Goal: Information Seeking & Learning: Learn about a topic

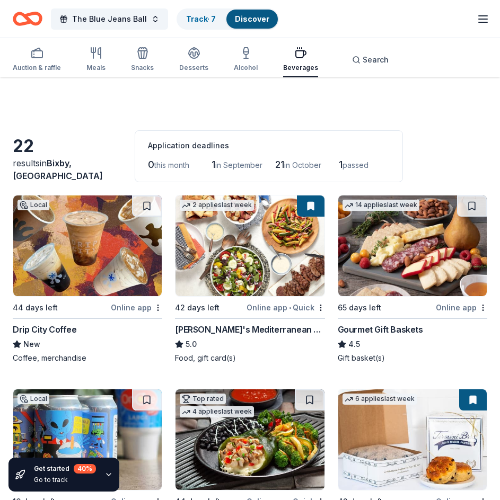
scroll to position [424, 0]
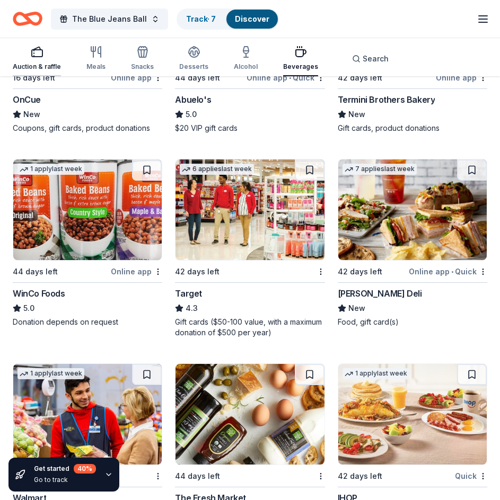
click at [38, 54] on icon "button" at bounding box center [37, 52] width 13 height 13
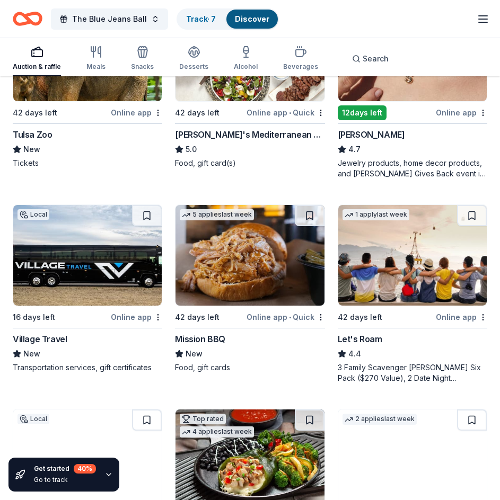
scroll to position [265, 0]
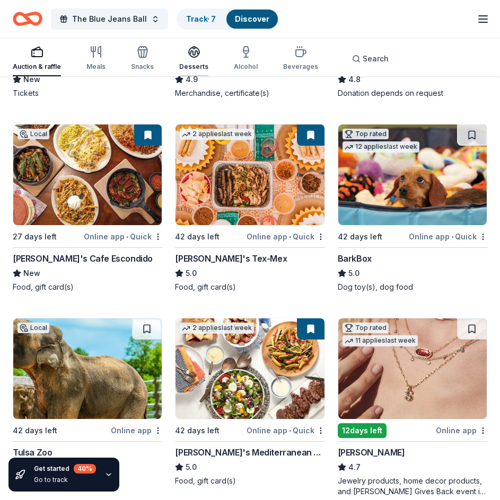
click at [197, 47] on icon "button" at bounding box center [194, 52] width 13 height 13
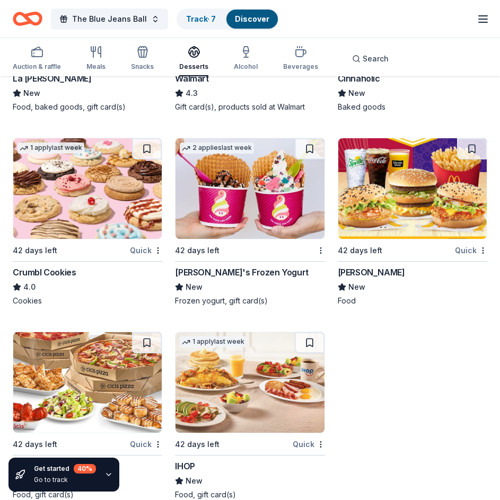
scroll to position [1166, 0]
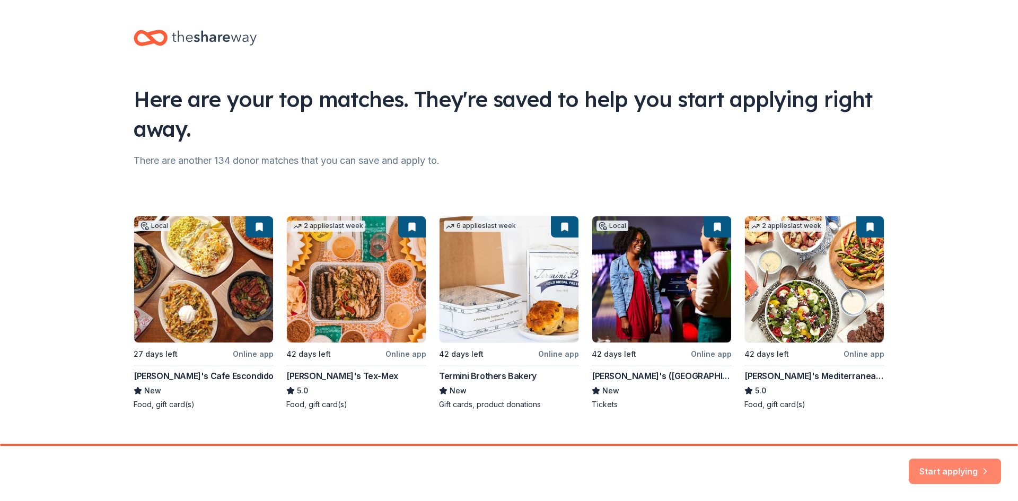
click at [499, 475] on button "Start applying" at bounding box center [954, 464] width 92 height 25
click at [499, 471] on div "Start applying" at bounding box center [954, 470] width 92 height 25
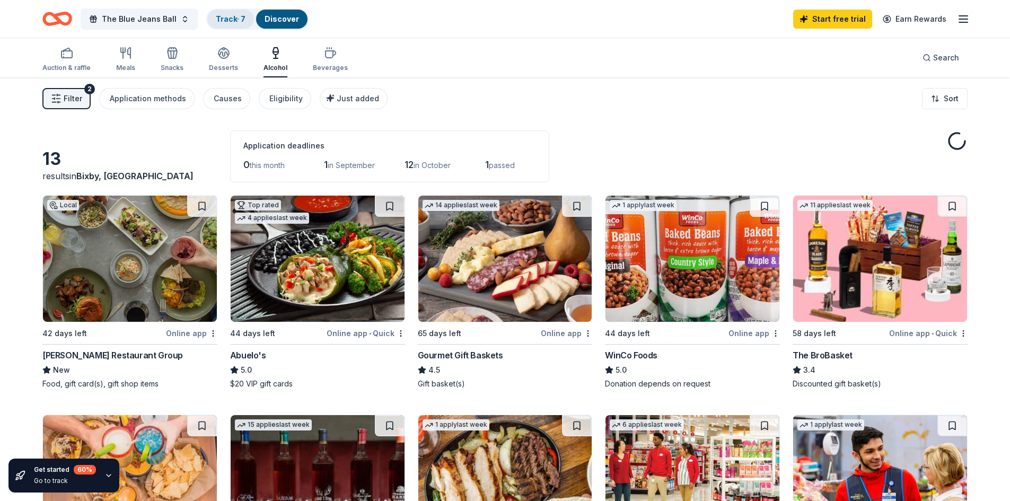
click at [220, 21] on link "Track · 7" at bounding box center [231, 18] width 30 height 9
click at [225, 22] on link "Track · 7" at bounding box center [231, 18] width 30 height 9
click at [266, 20] on link "Discover" at bounding box center [281, 18] width 34 height 9
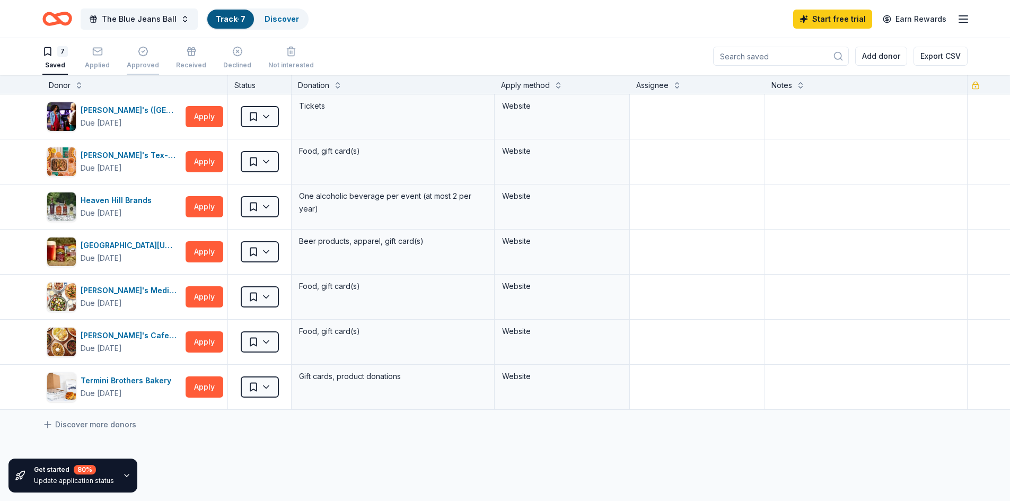
click at [145, 60] on div "Approved" at bounding box center [143, 57] width 32 height 23
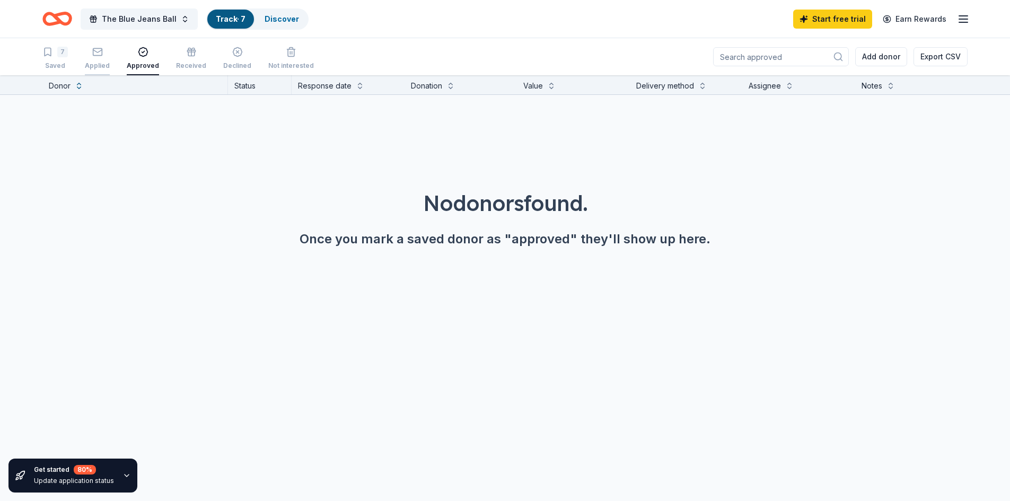
click at [102, 64] on div "Applied" at bounding box center [97, 65] width 25 height 8
click at [186, 65] on div "Received" at bounding box center [191, 65] width 30 height 8
click at [276, 57] on div "Not interested" at bounding box center [291, 58] width 46 height 23
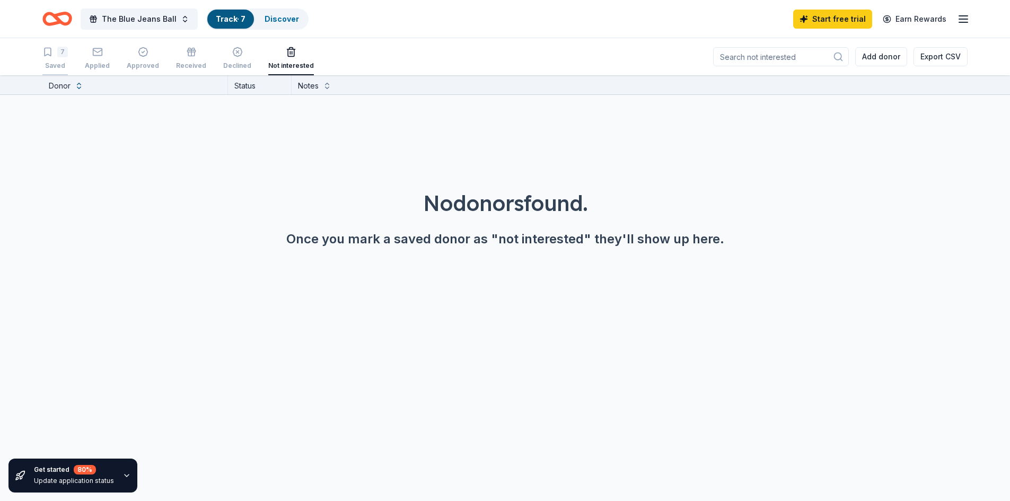
click at [52, 65] on div "Saved" at bounding box center [54, 65] width 25 height 8
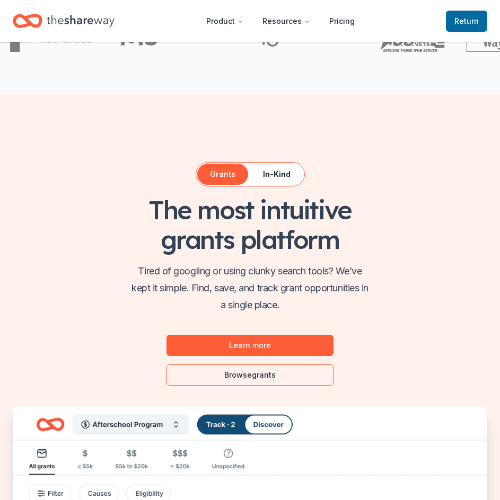
scroll to position [530, 0]
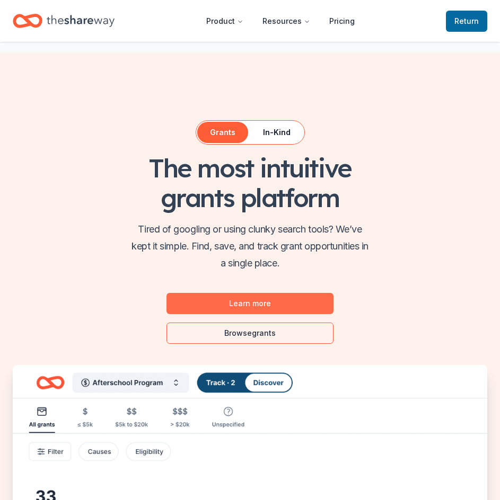
click at [241, 307] on link "Learn more" at bounding box center [249, 303] width 167 height 21
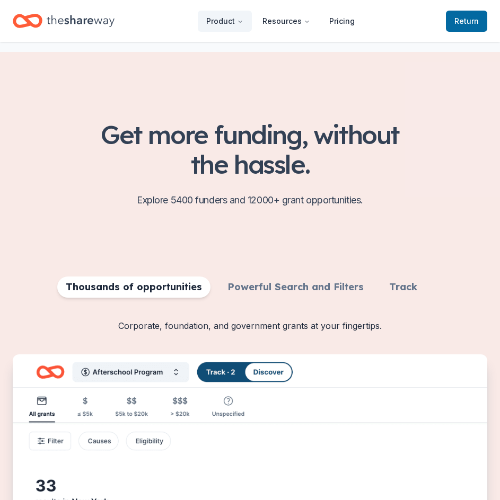
scroll to position [20, 0]
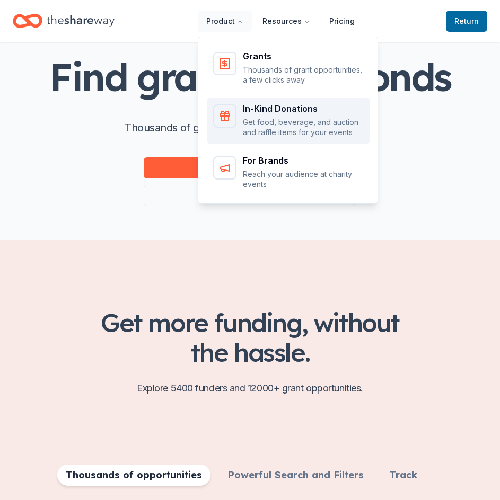
click at [271, 127] on p "Get food, beverage, and auction and raffle items for your events" at bounding box center [303, 127] width 121 height 21
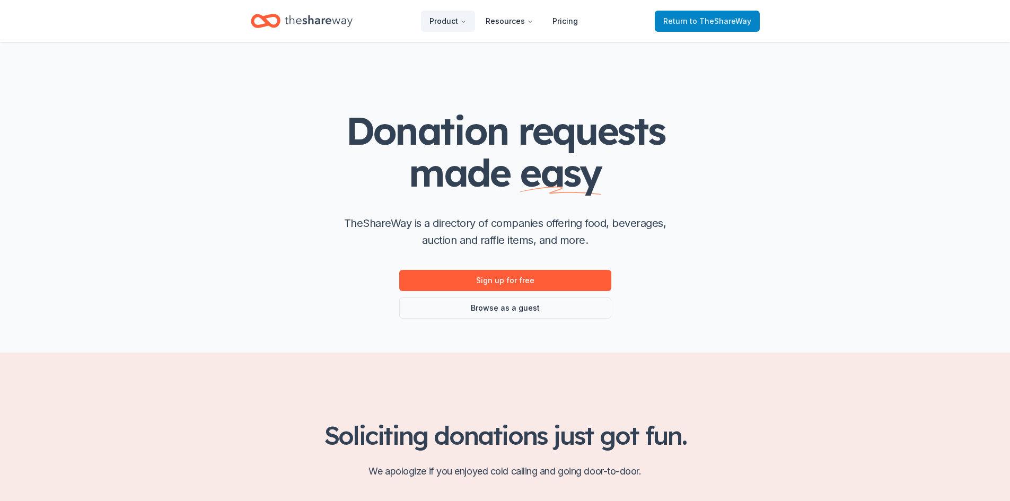
click at [499, 27] on span "Return to TheShareWay" at bounding box center [707, 21] width 88 height 13
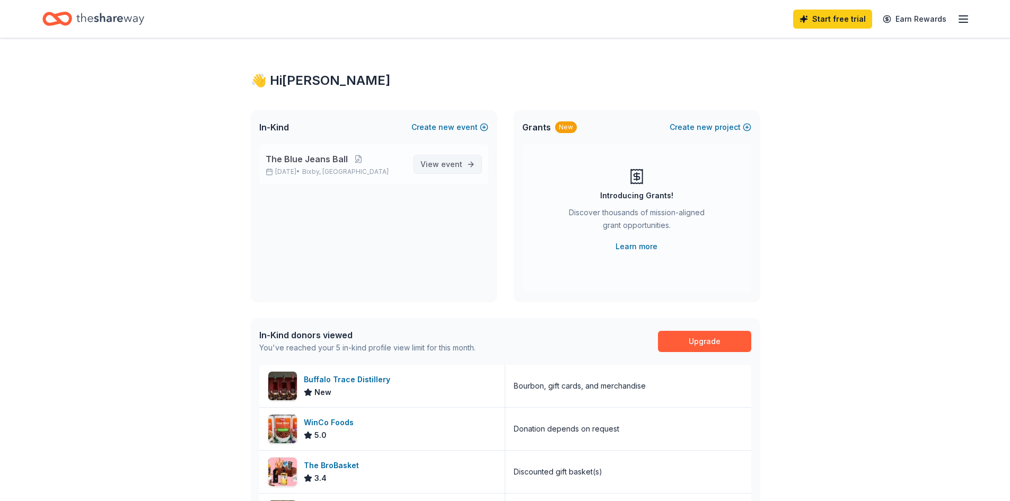
click at [439, 162] on span "View event" at bounding box center [441, 164] width 42 height 13
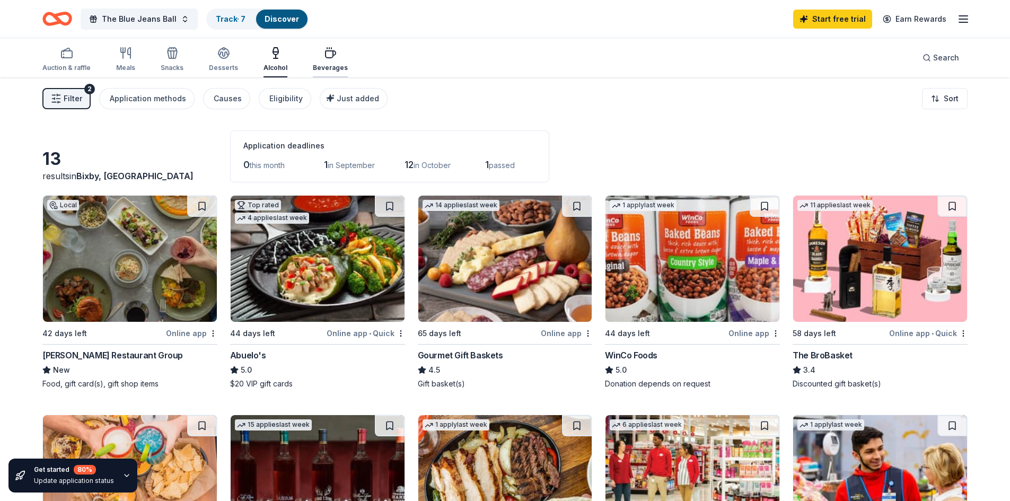
click at [327, 61] on div "Beverages" at bounding box center [330, 59] width 35 height 25
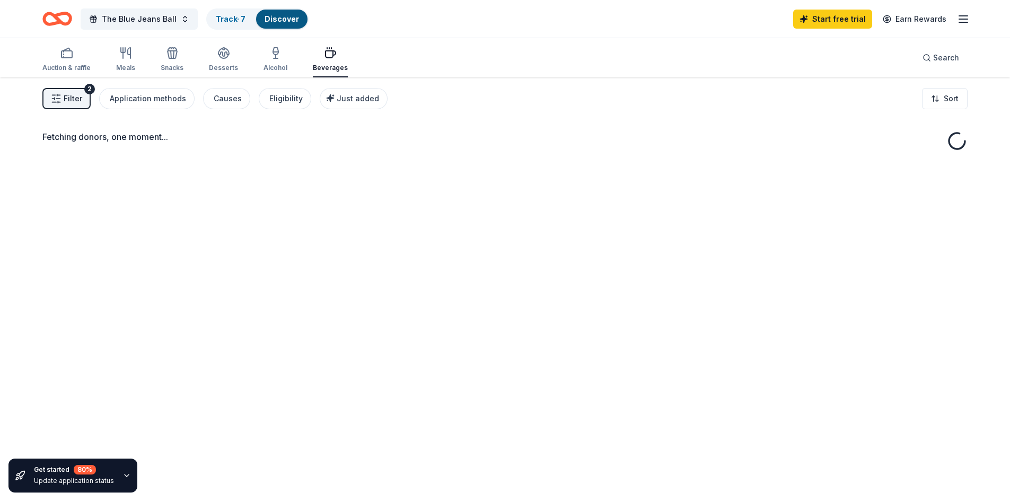
click at [53, 101] on icon "button" at bounding box center [56, 98] width 11 height 11
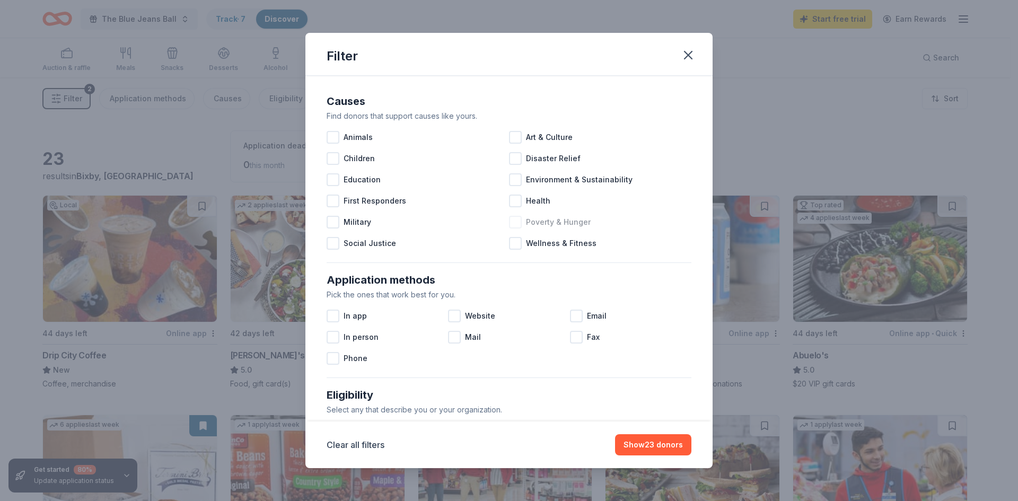
click at [499, 223] on div at bounding box center [515, 222] width 13 height 13
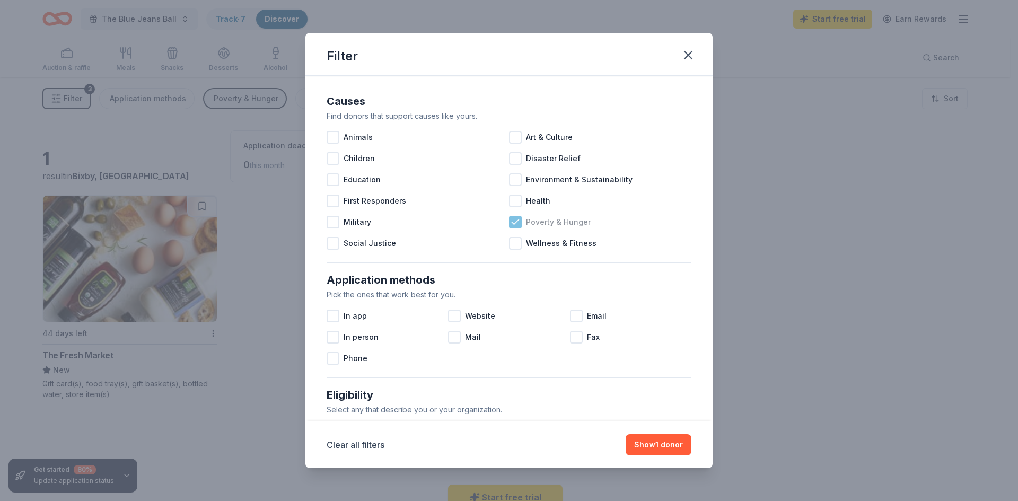
click at [499, 223] on icon at bounding box center [514, 221] width 7 height 5
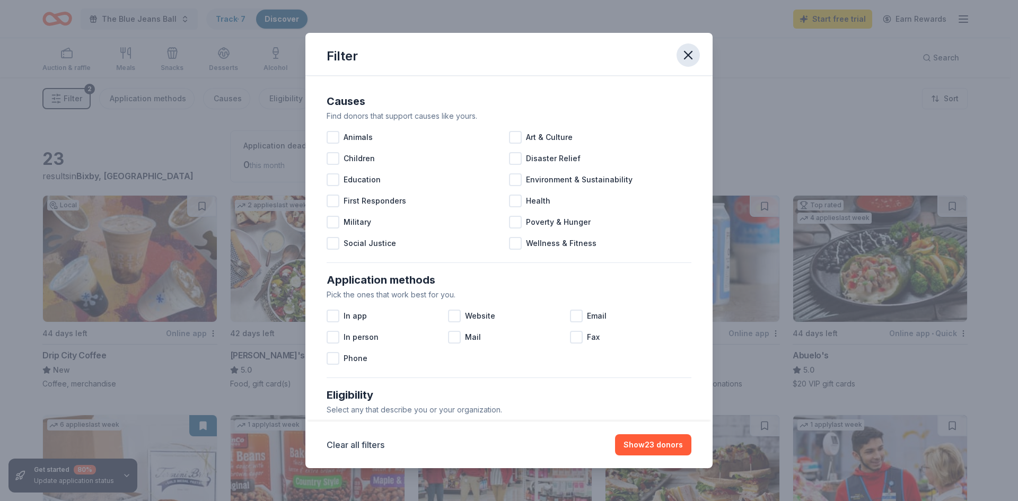
click at [499, 58] on icon "button" at bounding box center [688, 55] width 15 height 15
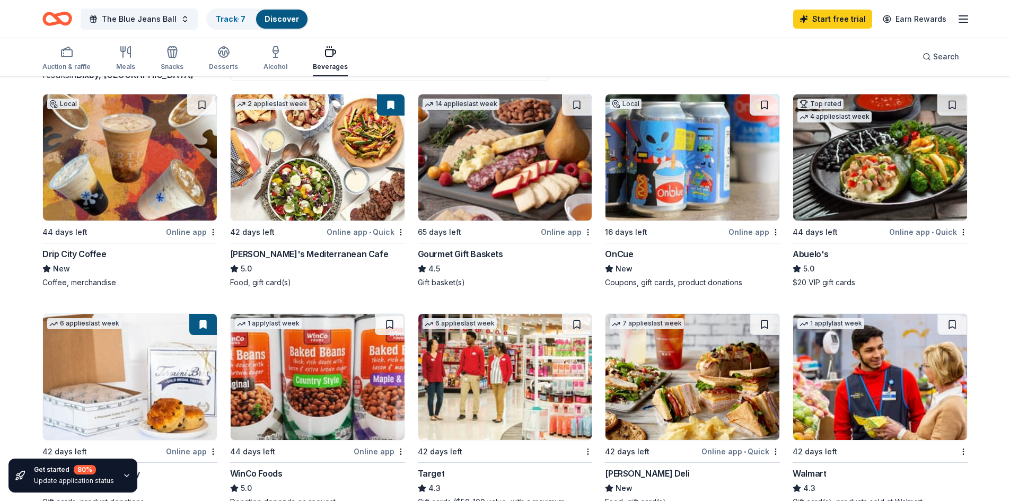
scroll to position [106, 0]
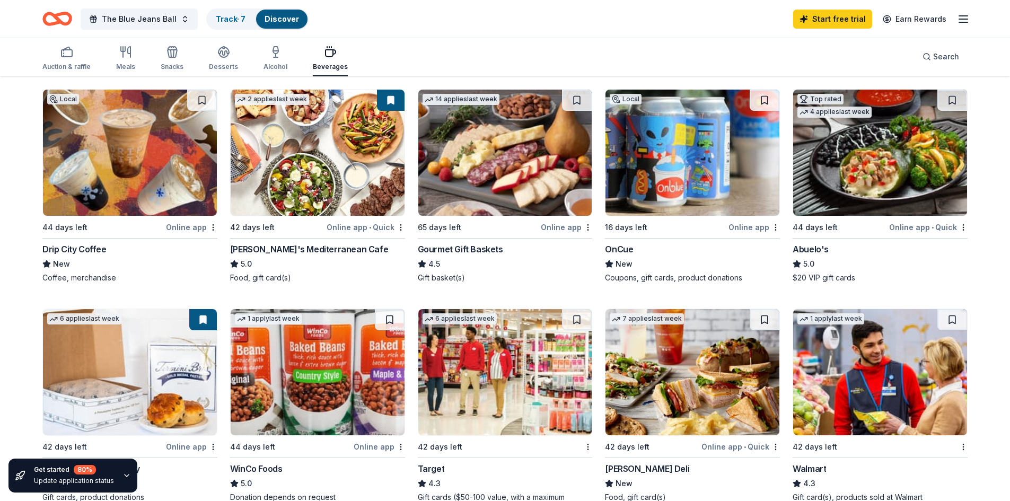
click at [499, 217] on div "Local 16 days left Online app OnCue New Coupons, gift cards, product donations" at bounding box center [692, 186] width 175 height 194
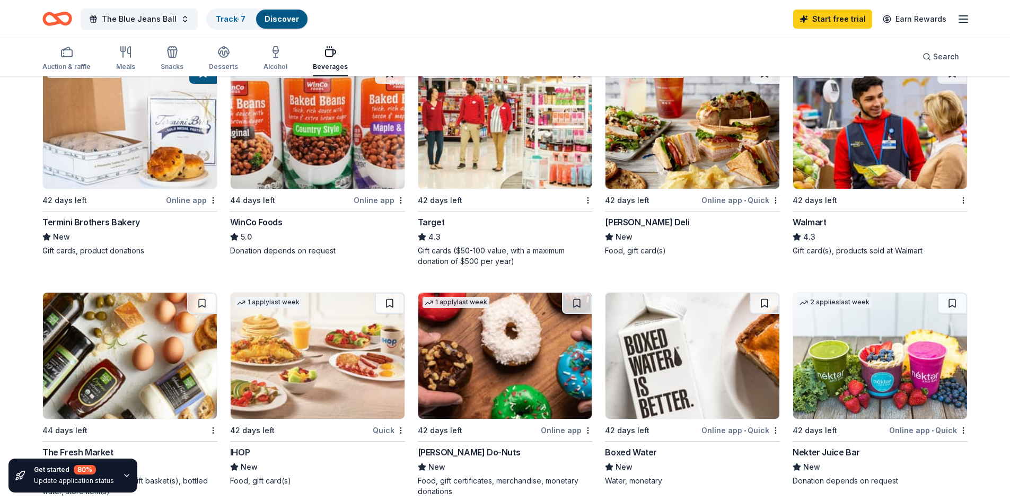
scroll to position [371, 0]
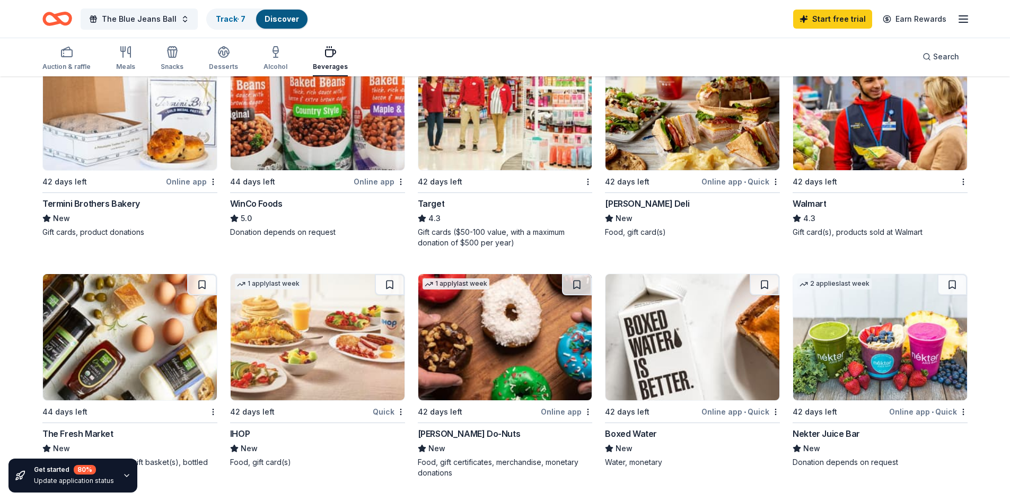
click at [92, 204] on div "Termini Brothers Bakery" at bounding box center [91, 203] width 98 height 13
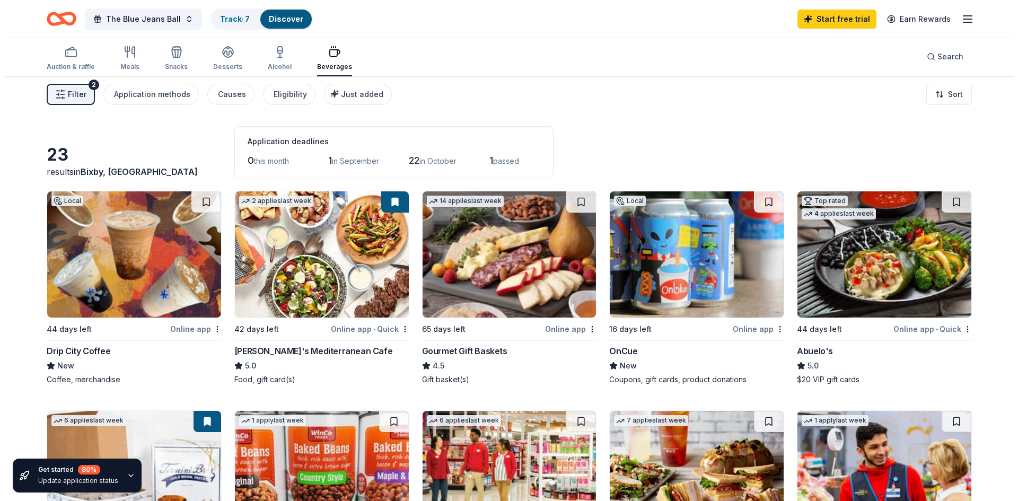
scroll to position [0, 0]
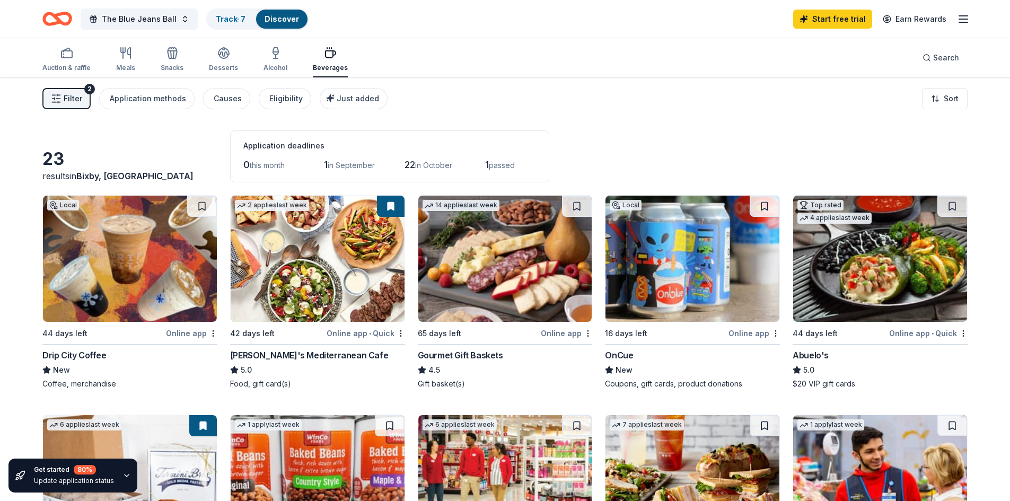
click at [81, 98] on span "Filter" at bounding box center [73, 98] width 19 height 13
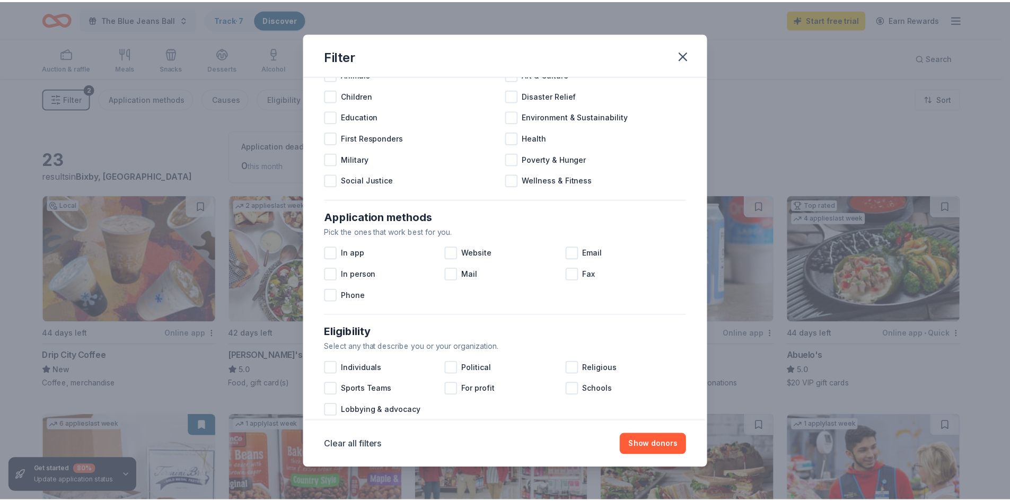
scroll to position [54, 0]
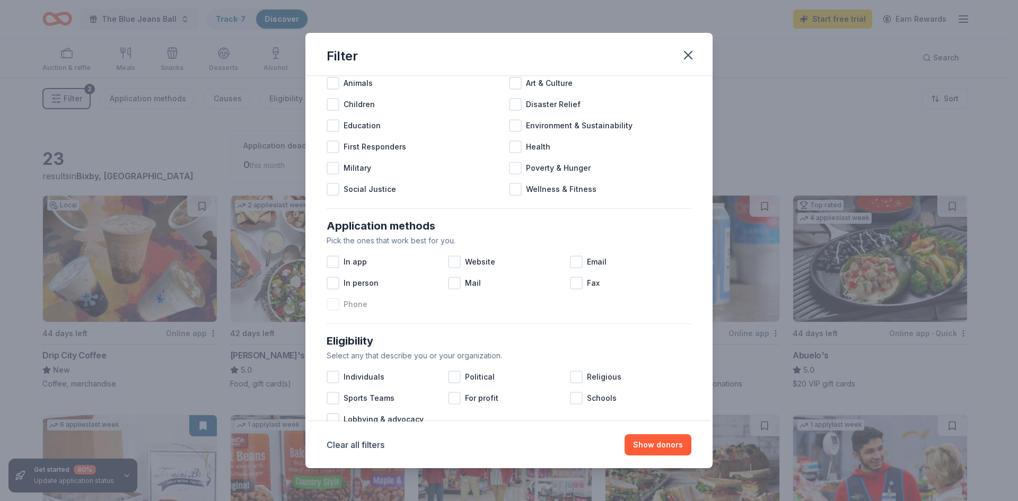
click at [330, 302] on div at bounding box center [332, 304] width 13 height 13
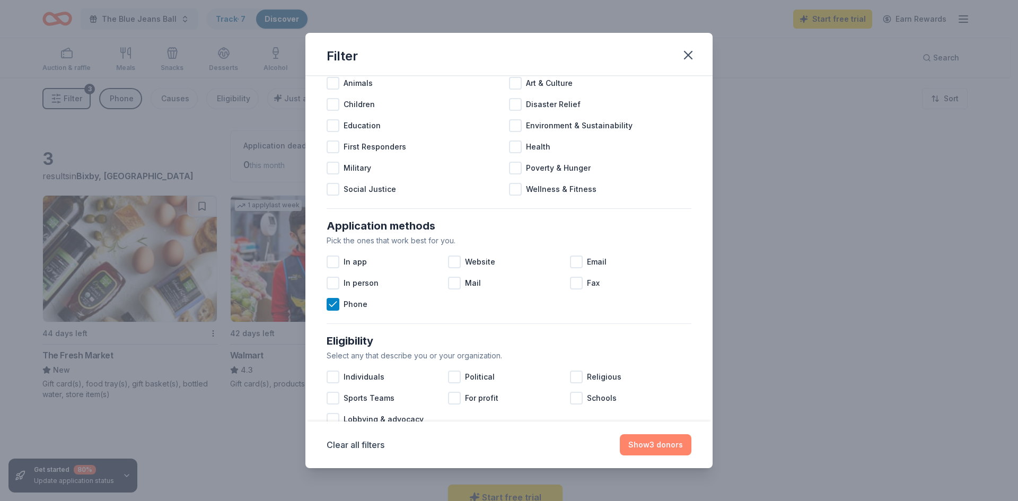
click at [499, 446] on button "Show 3 donors" at bounding box center [656, 444] width 72 height 21
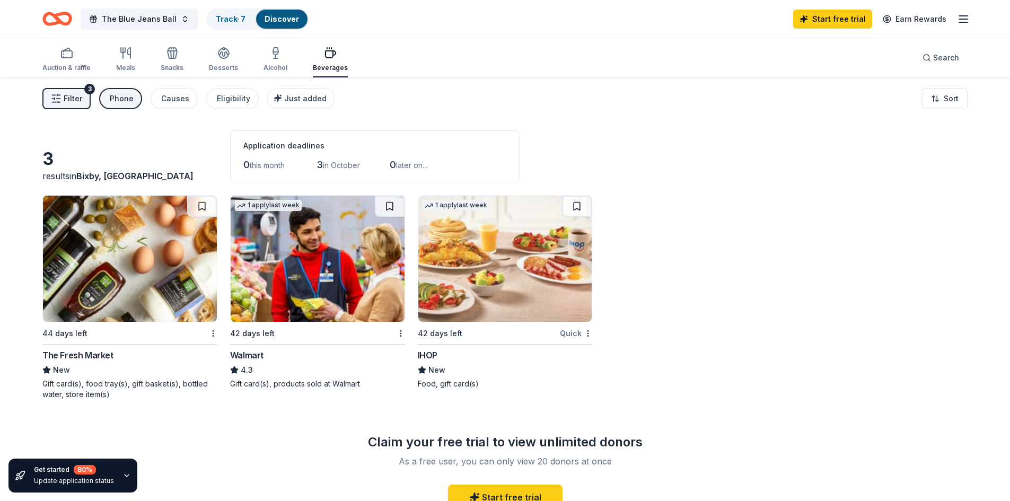
click at [114, 101] on div "Phone" at bounding box center [122, 98] width 24 height 13
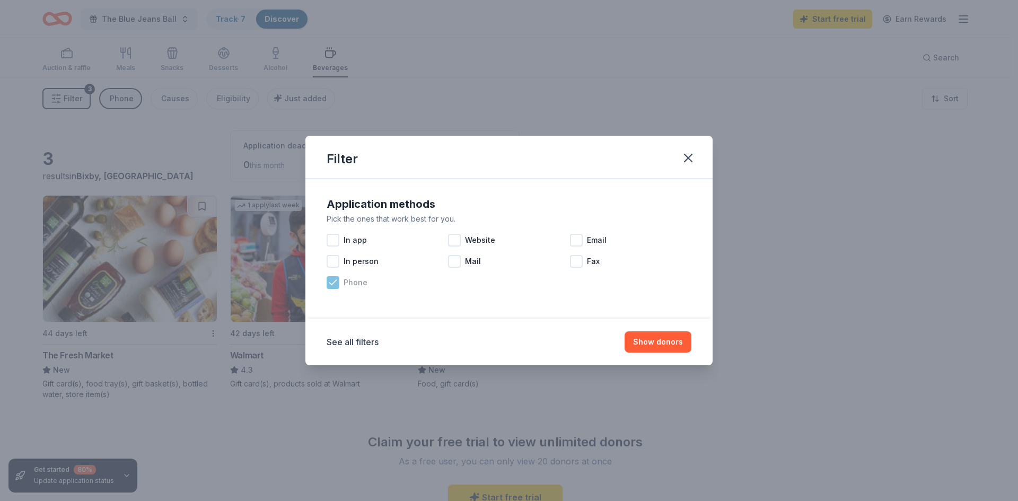
click at [332, 284] on icon at bounding box center [332, 282] width 7 height 5
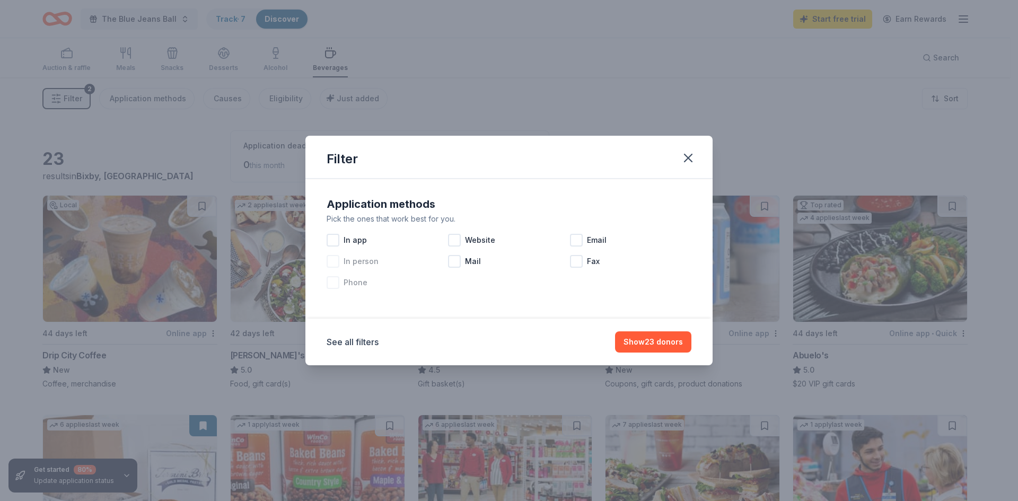
click at [342, 262] on div "In person" at bounding box center [386, 261] width 121 height 21
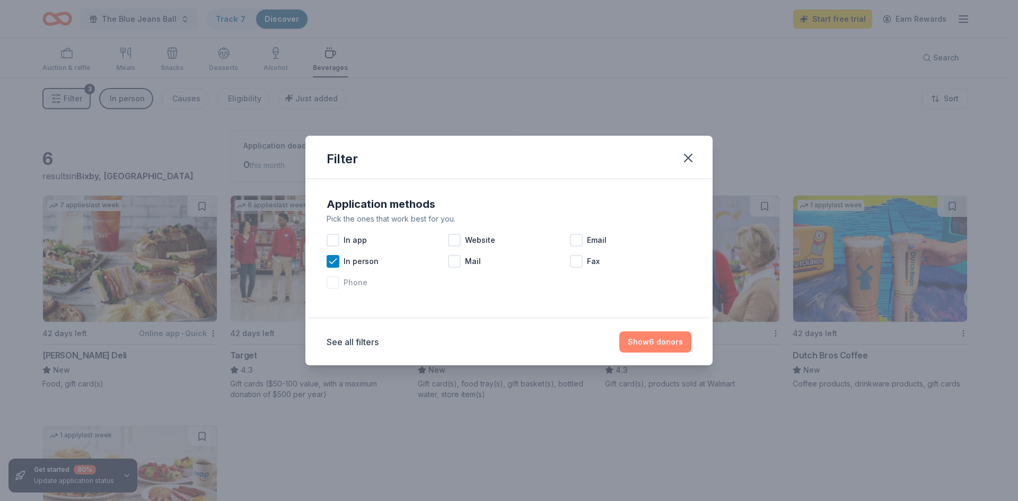
click at [499, 343] on button "Show 6 donors" at bounding box center [655, 341] width 72 height 21
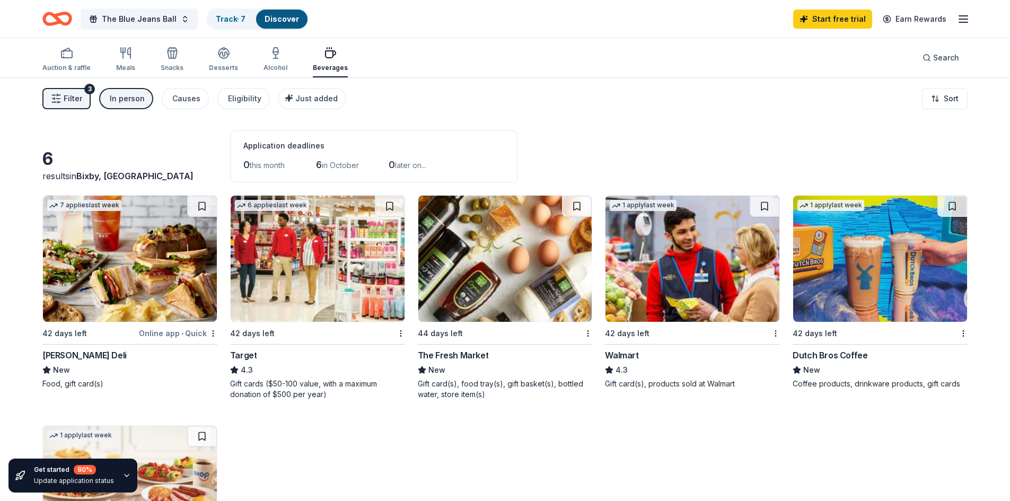
click at [134, 86] on div "Filter 3 In person Causes Eligibility Just added Sort" at bounding box center [505, 98] width 1010 height 42
click at [134, 103] on div "In person" at bounding box center [127, 98] width 35 height 13
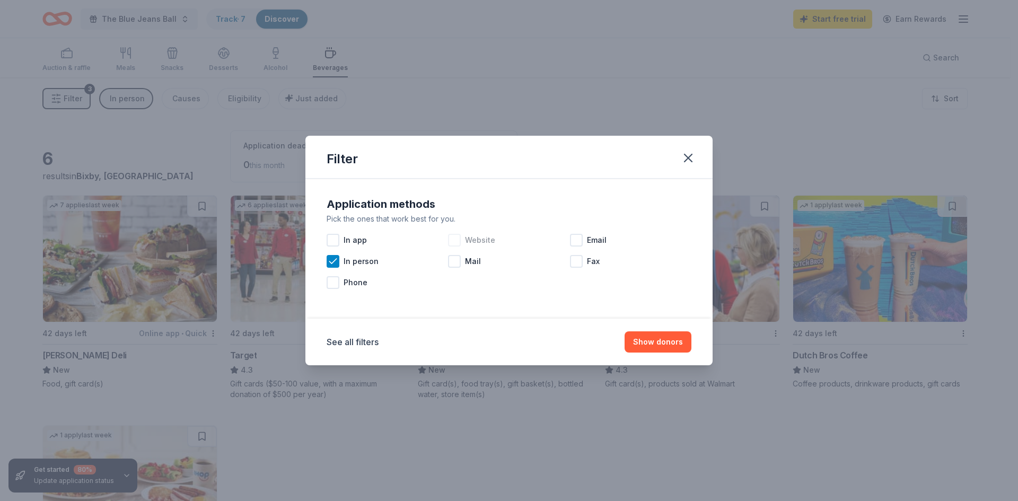
click at [477, 240] on span "Website" at bounding box center [480, 240] width 30 height 13
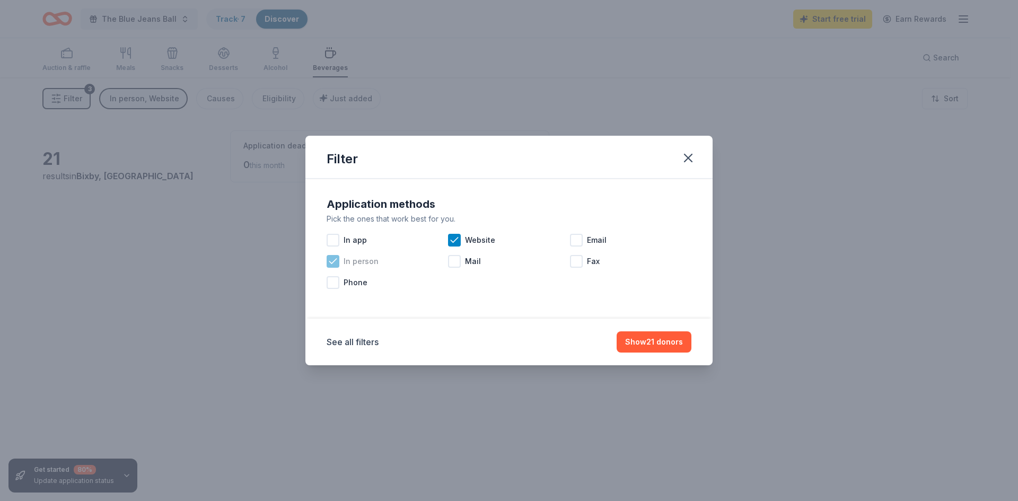
click at [327, 261] on div at bounding box center [332, 261] width 13 height 13
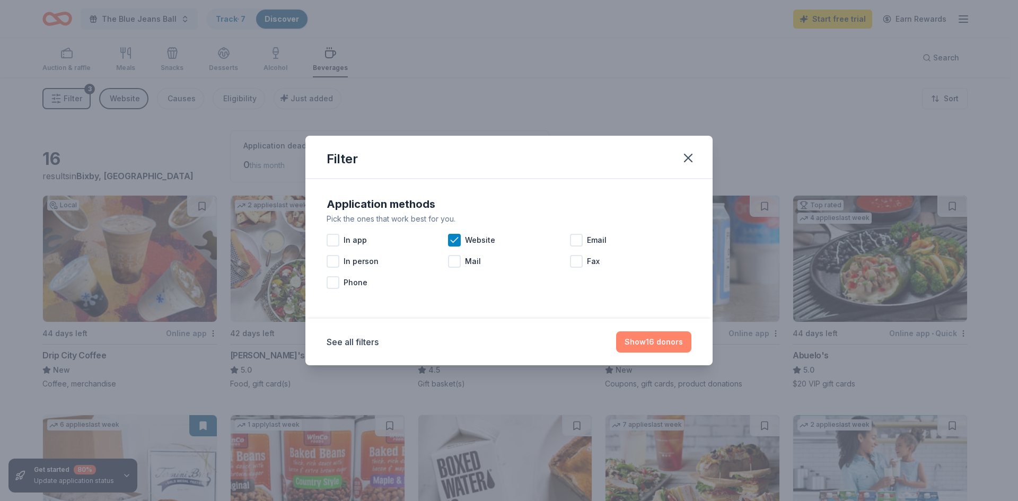
click at [499, 345] on button "Show 16 donors" at bounding box center [653, 341] width 75 height 21
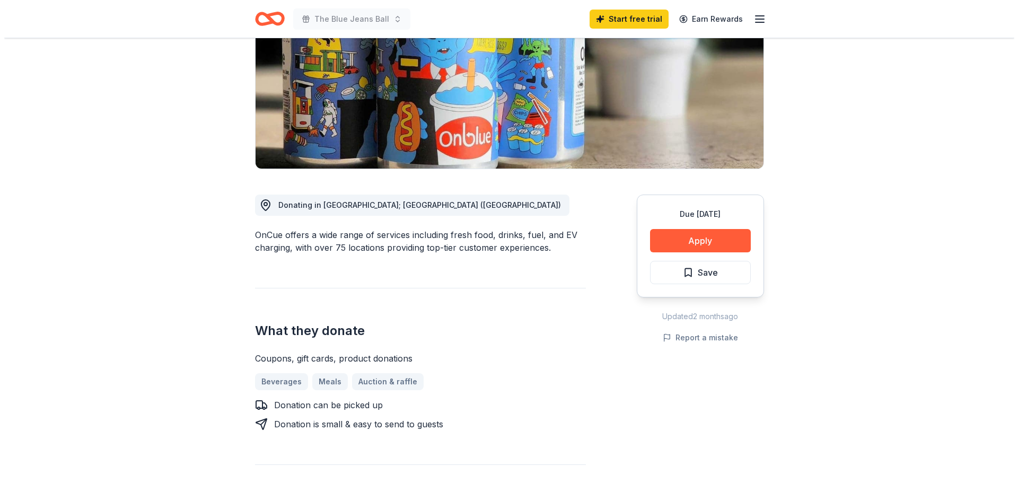
scroll to position [159, 0]
